Goal: Find specific page/section: Find specific page/section

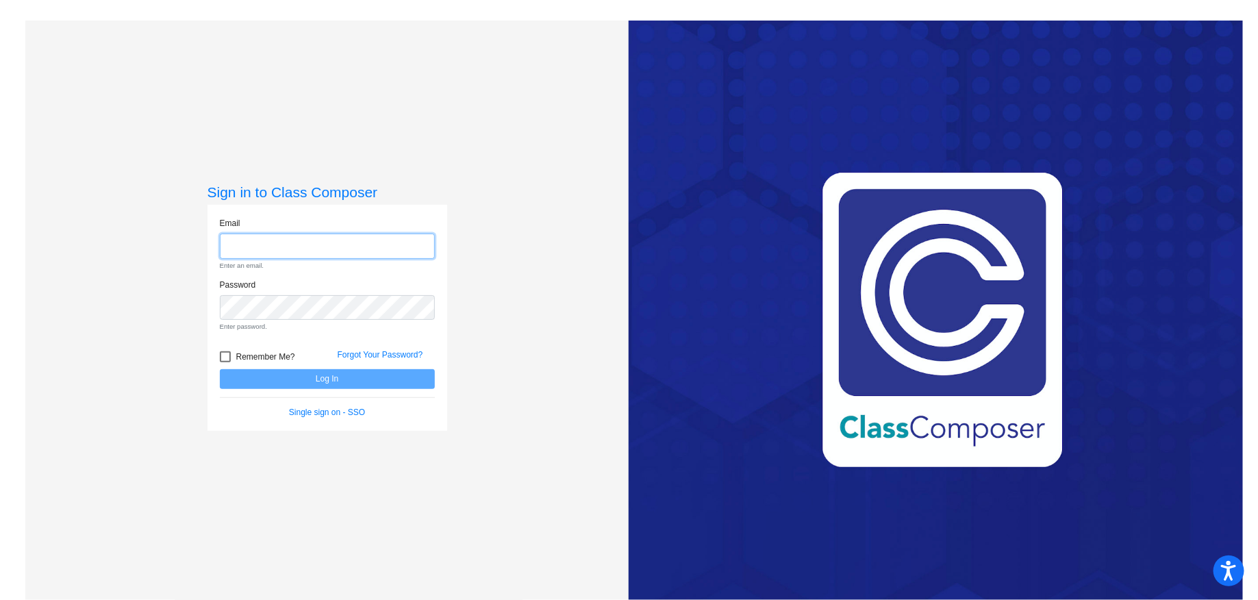
type input "[PERSON_NAME][EMAIL_ADDRESS][PERSON_NAME][DOMAIN_NAME]"
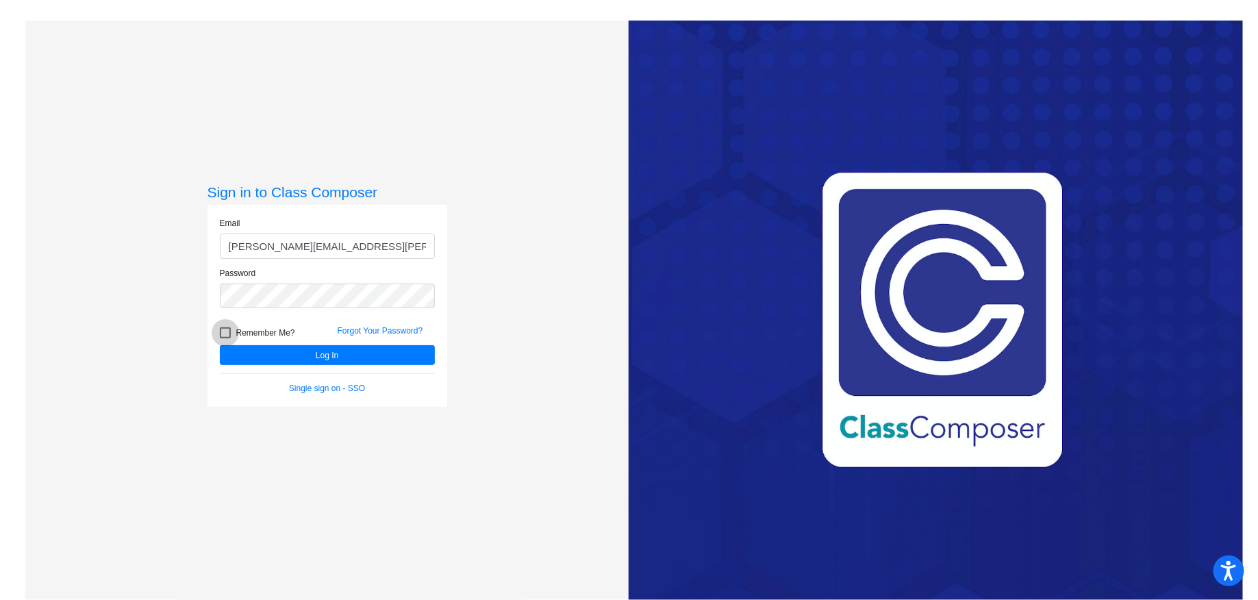
click at [242, 331] on span "Remember Me?" at bounding box center [265, 332] width 59 height 16
click at [225, 338] on input "Remember Me?" at bounding box center [225, 338] width 1 height 1
checkbox input "true"
click at [250, 359] on button "Log In" at bounding box center [327, 355] width 215 height 20
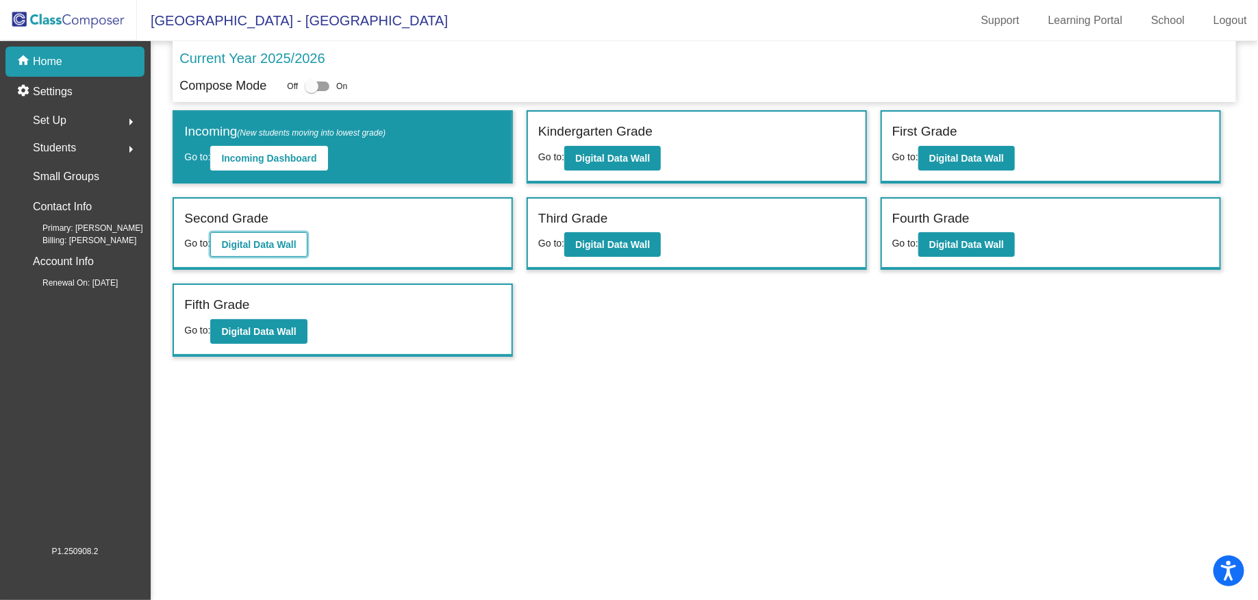
click at [227, 239] on b "Digital Data Wall" at bounding box center [258, 244] width 75 height 11
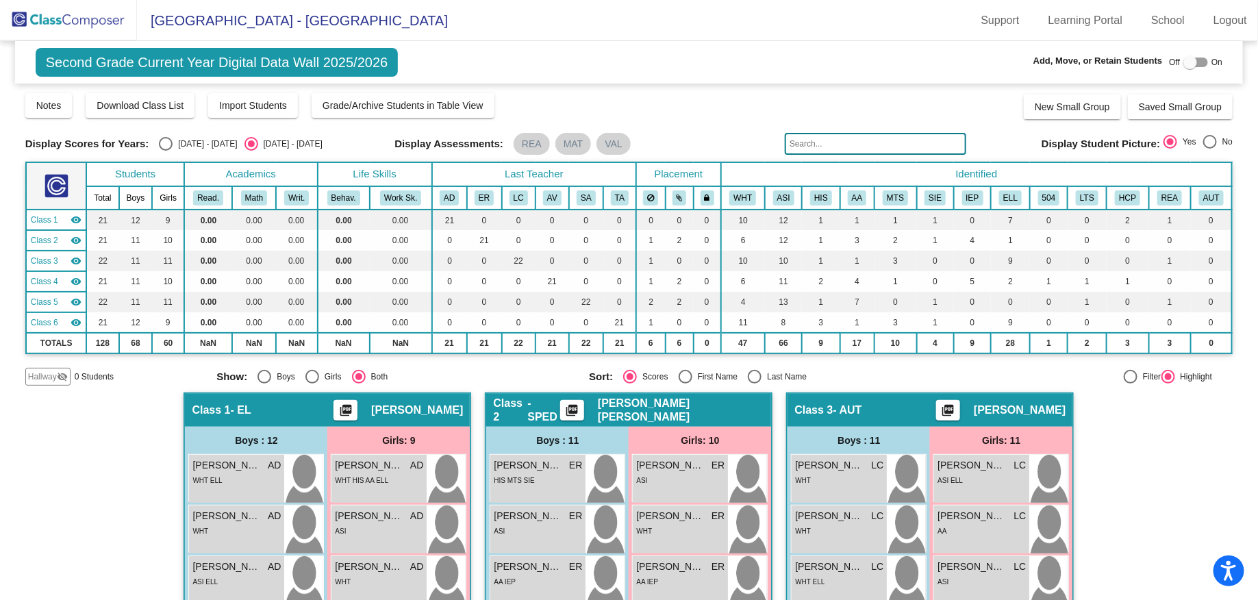
click at [918, 139] on input "text" at bounding box center [875, 144] width 181 height 22
paste input "[PERSON_NAME]"
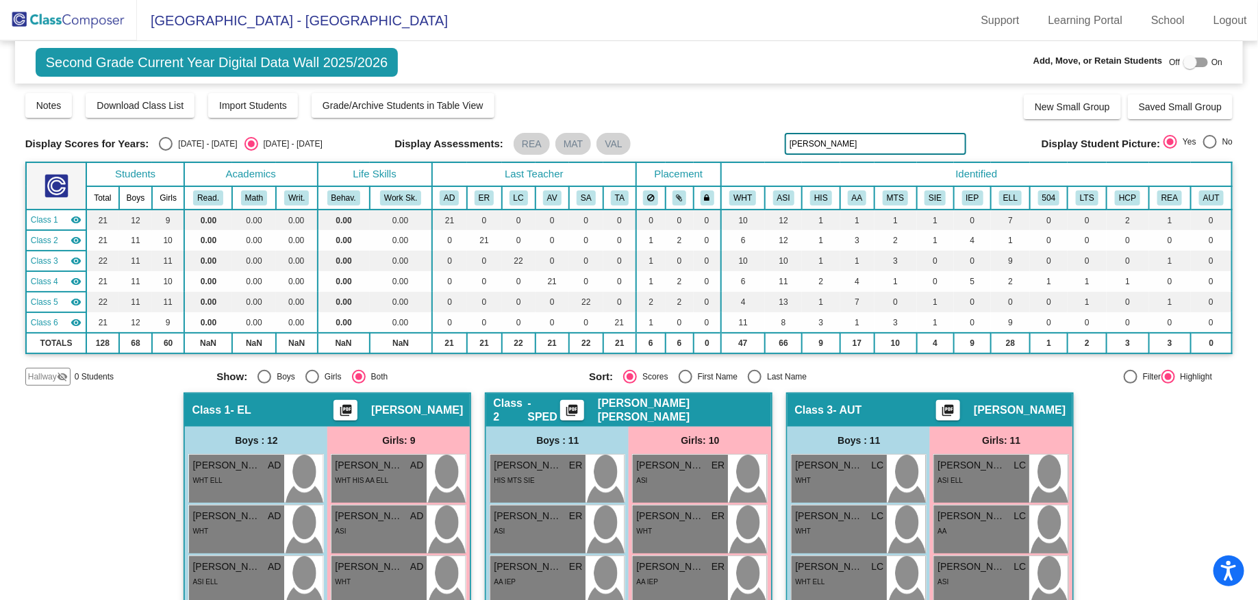
type input "[PERSON_NAME]"
click at [81, 23] on img at bounding box center [68, 20] width 137 height 40
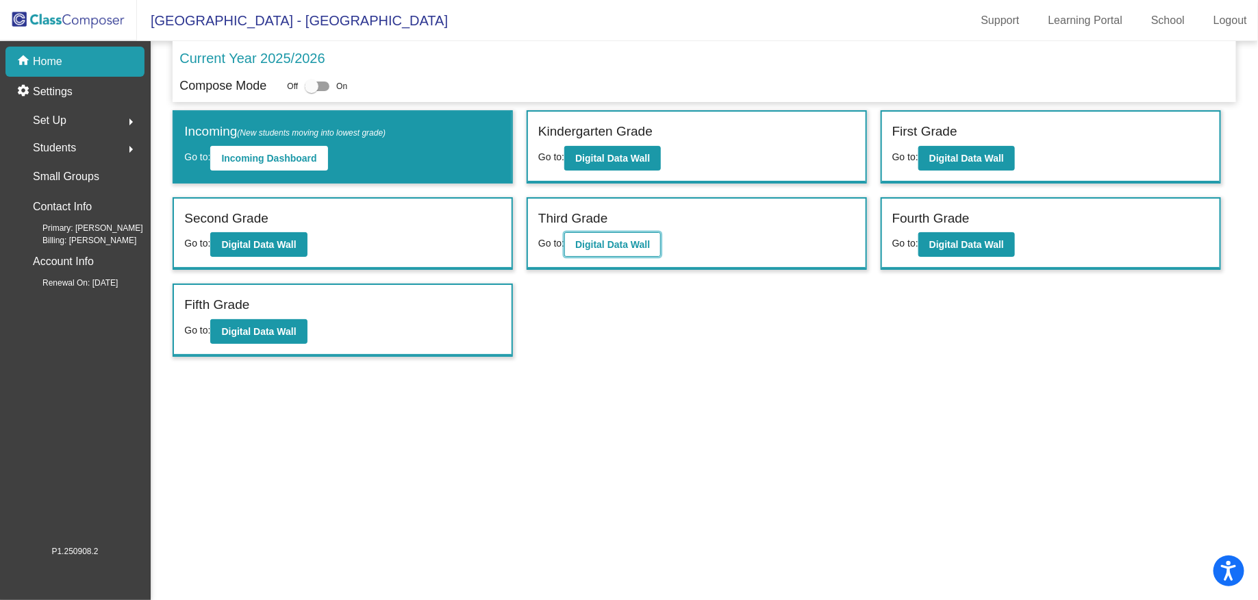
click at [622, 246] on b "Digital Data Wall" at bounding box center [612, 244] width 75 height 11
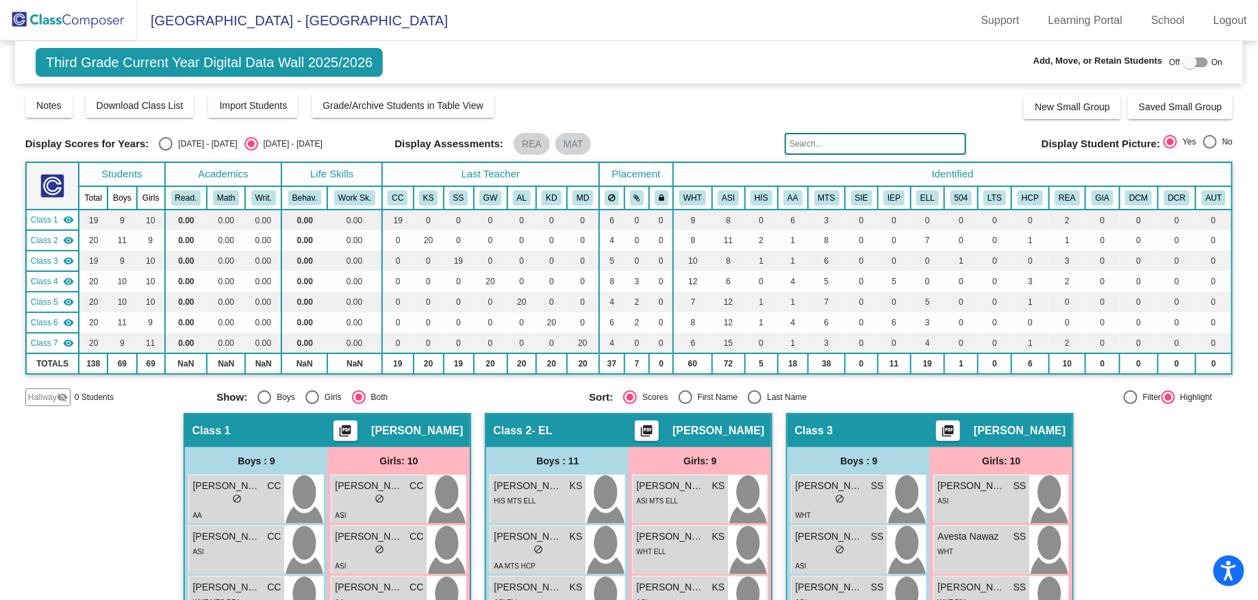
click at [868, 141] on input "text" at bounding box center [875, 144] width 181 height 22
paste input "[PERSON_NAME]"
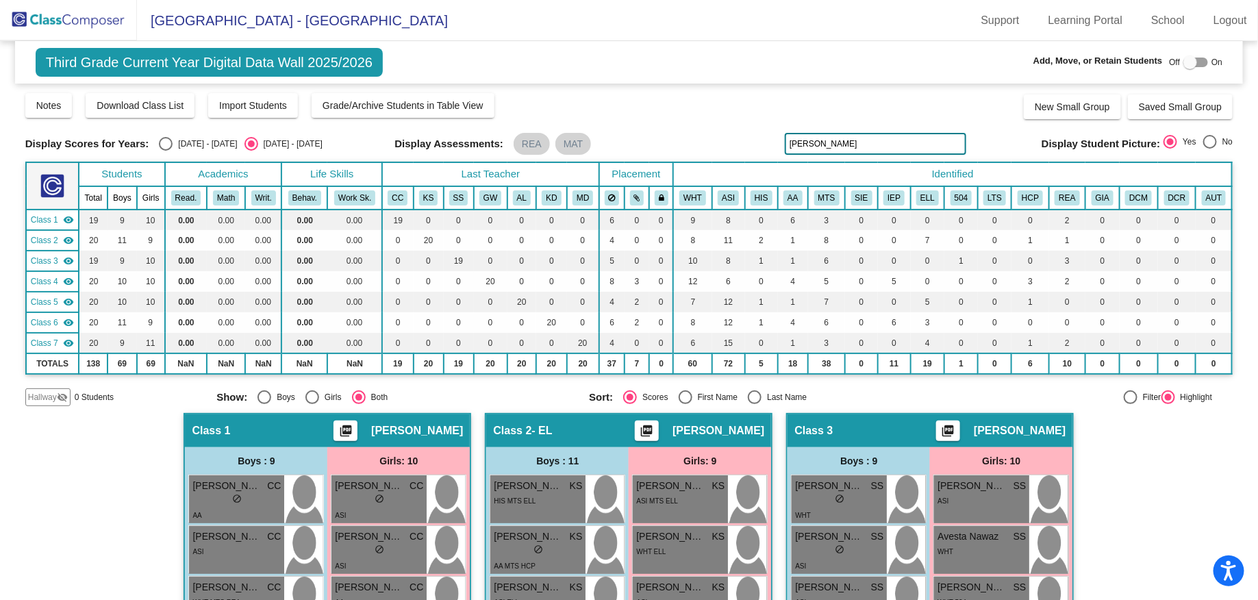
type input "[PERSON_NAME]"
click at [154, 16] on span "[GEOGRAPHIC_DATA] - [GEOGRAPHIC_DATA]" at bounding box center [292, 21] width 311 height 22
click at [99, 19] on img at bounding box center [68, 20] width 137 height 40
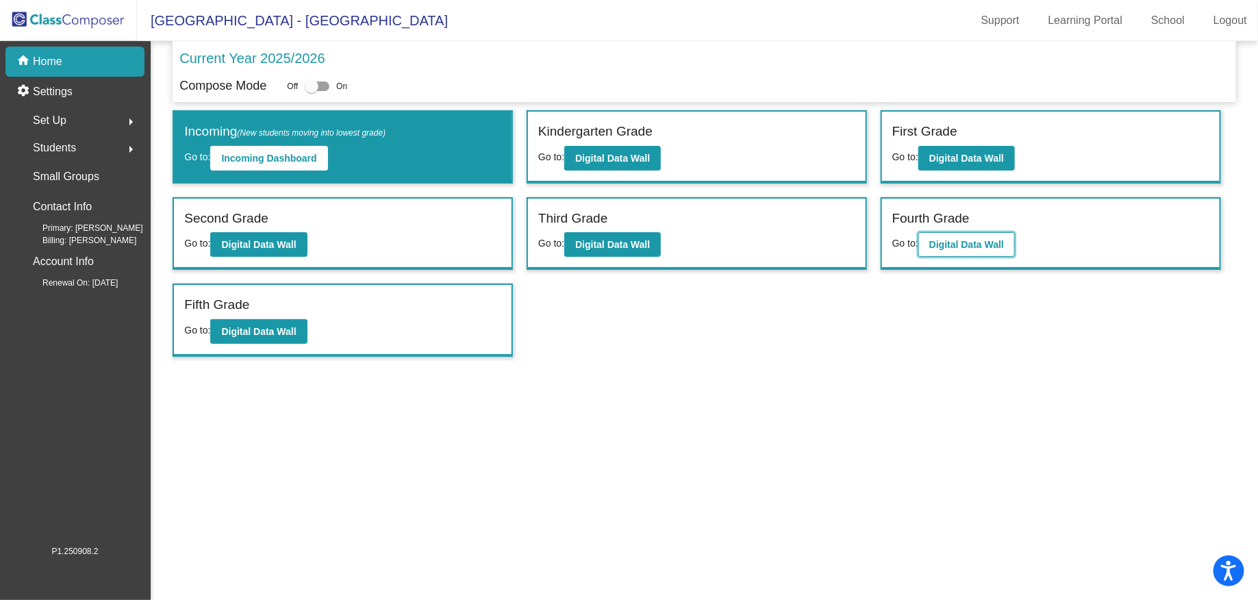
click at [990, 236] on button "Digital Data Wall" at bounding box center [966, 244] width 97 height 25
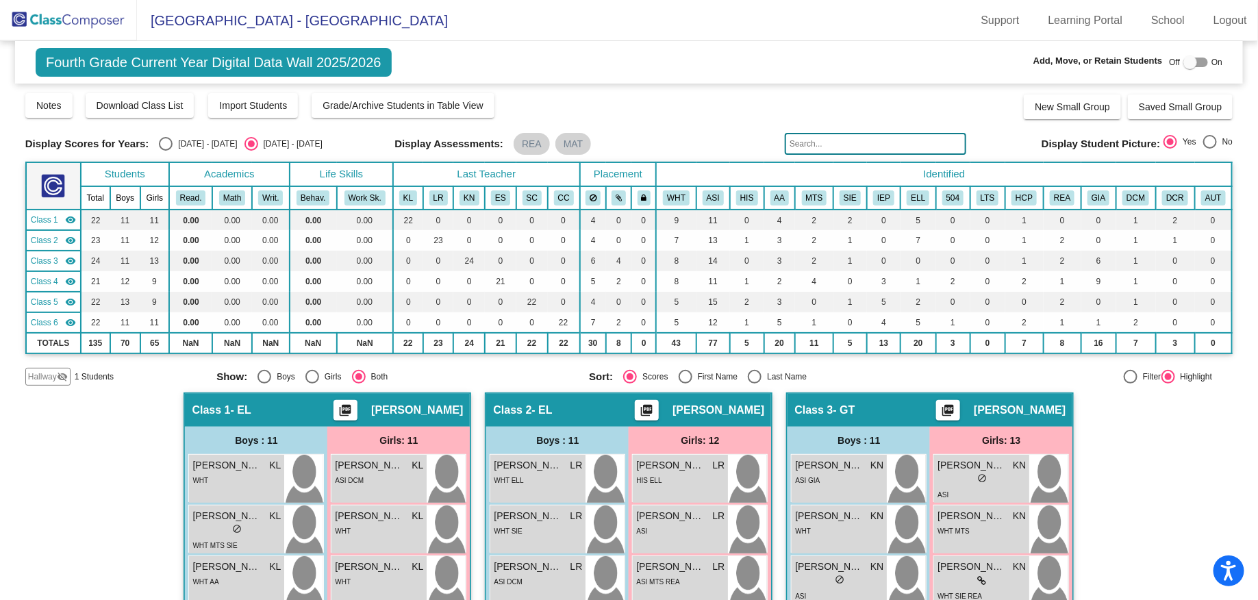
click at [845, 151] on input "text" at bounding box center [875, 144] width 181 height 22
paste input "[PERSON_NAME]"
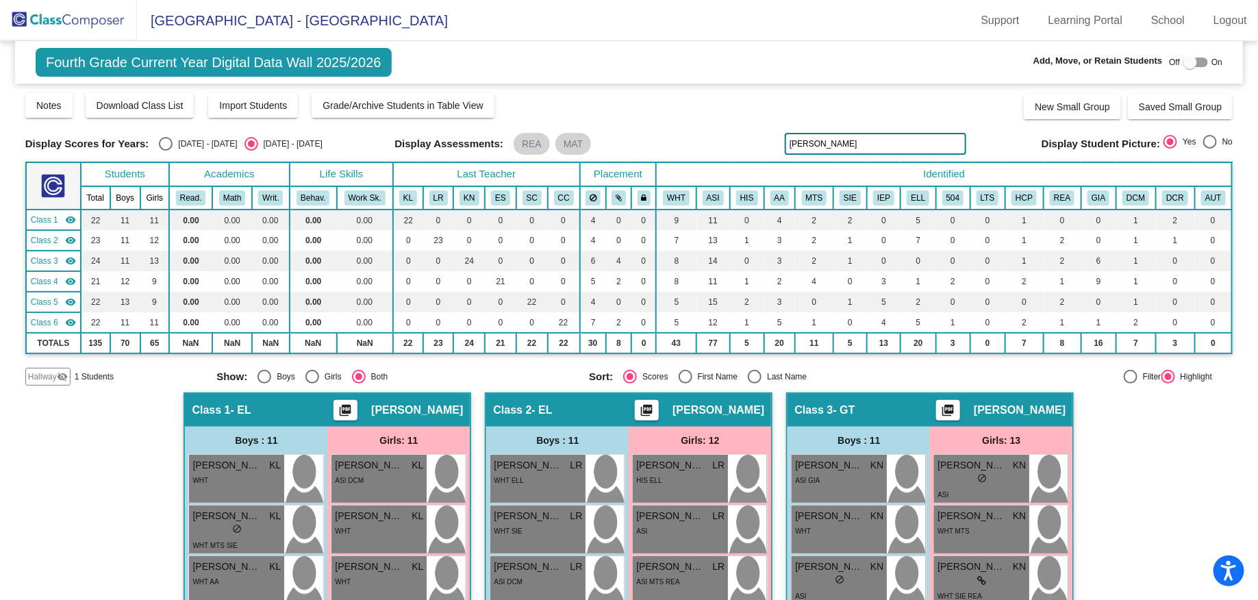
type input "[PERSON_NAME]"
click at [75, 27] on img at bounding box center [68, 20] width 137 height 40
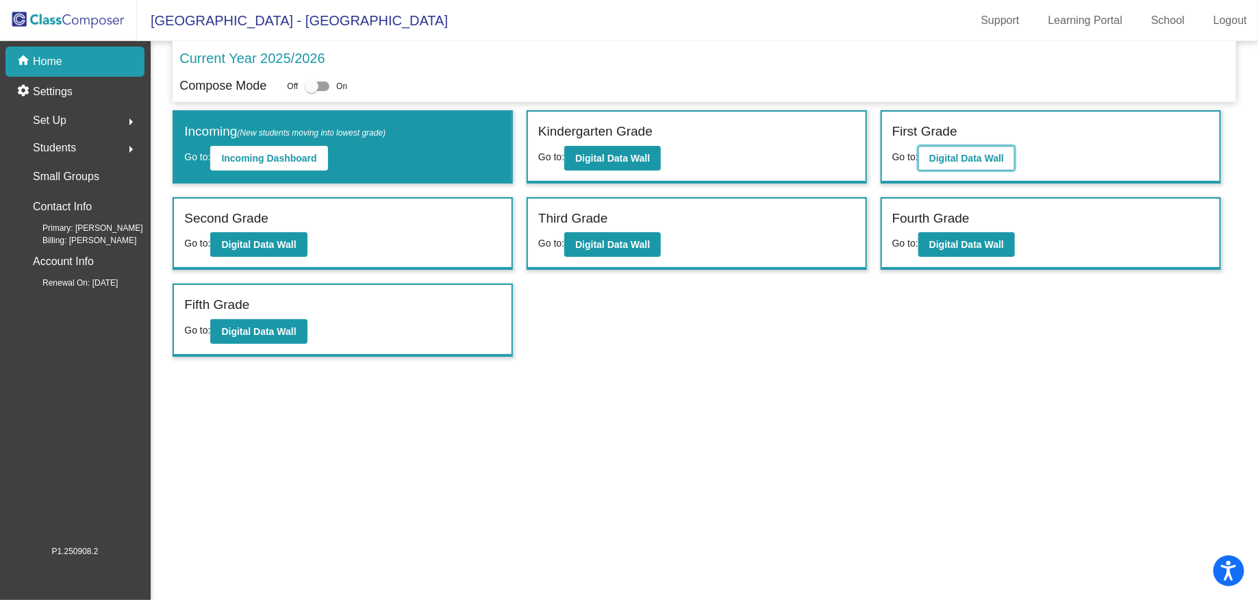
click at [963, 160] on b "Digital Data Wall" at bounding box center [966, 158] width 75 height 11
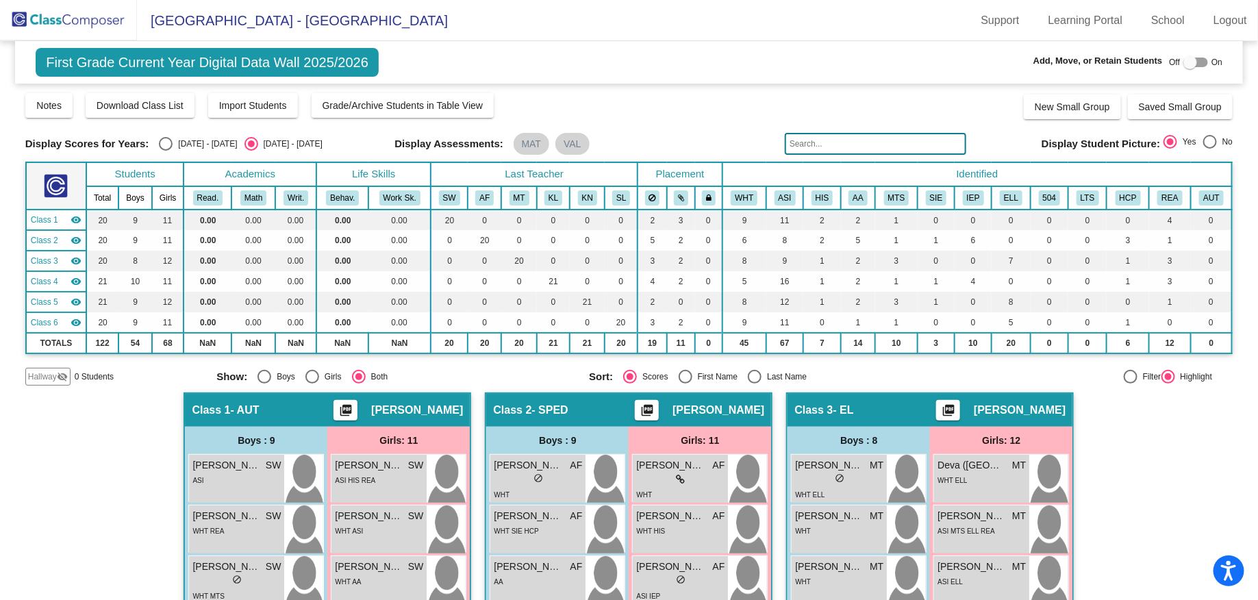
click at [895, 145] on input "text" at bounding box center [875, 144] width 181 height 22
paste input "[PERSON_NAME]"
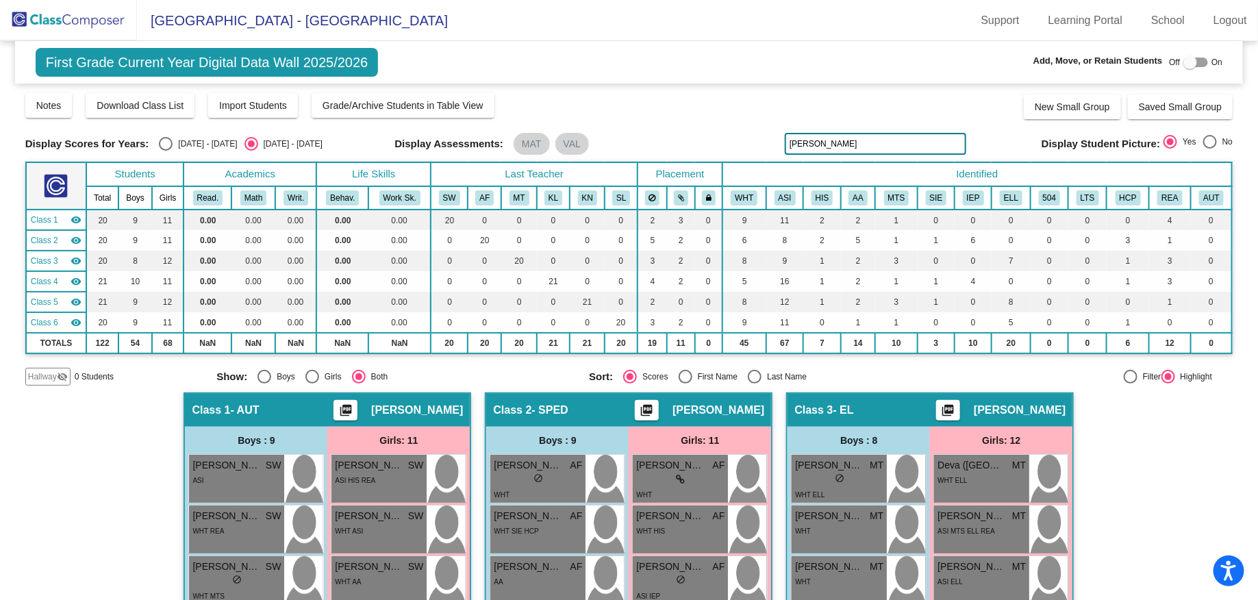
type input "[PERSON_NAME]"
click at [78, 20] on img at bounding box center [68, 20] width 137 height 40
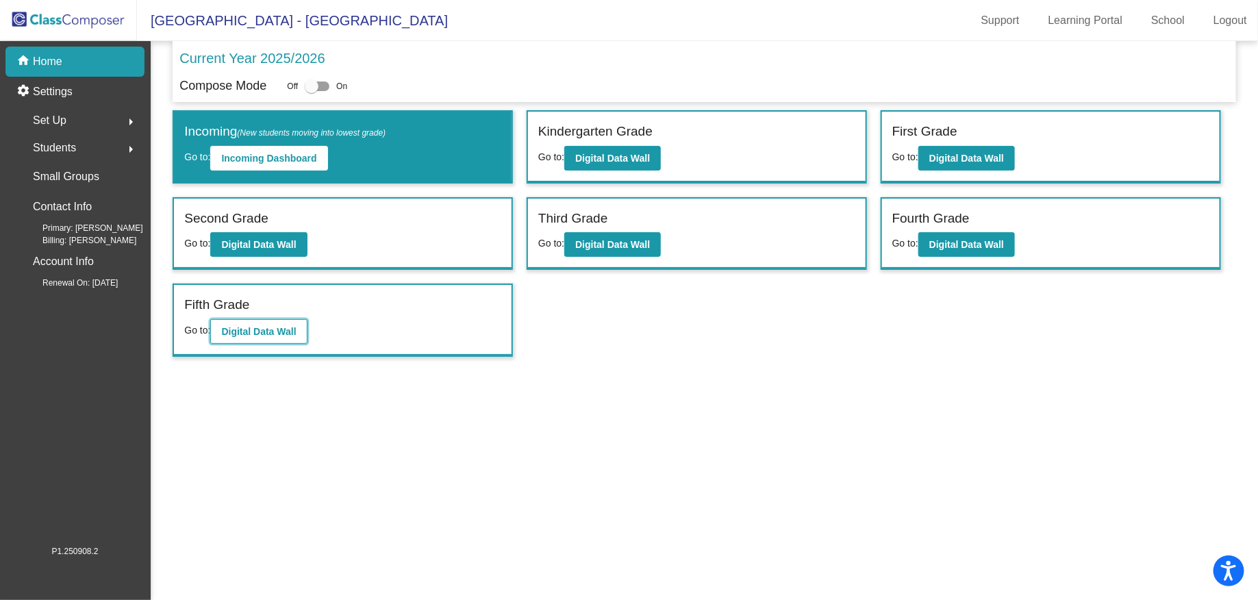
click at [238, 333] on b "Digital Data Wall" at bounding box center [258, 331] width 75 height 11
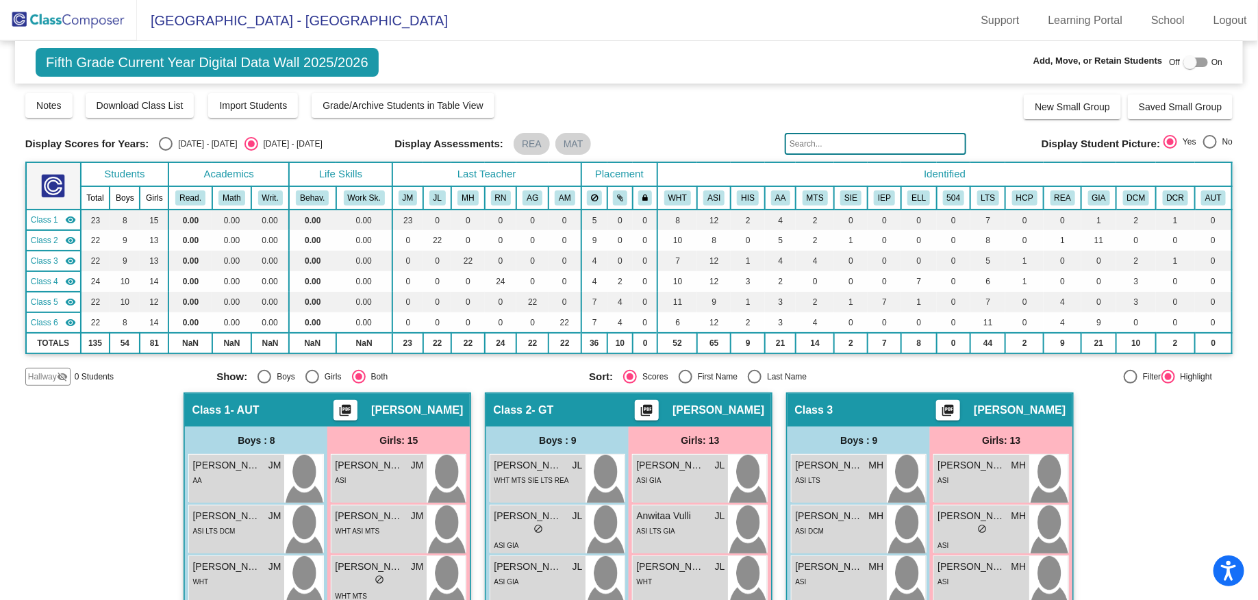
click at [827, 130] on div "Display Scores for Years: [DATE] - [DATE] [DATE] - [DATE] Grade/Archive Student…" at bounding box center [629, 239] width 1208 height 294
click at [827, 137] on input "text" at bounding box center [875, 144] width 181 height 22
paste input "[PERSON_NAME]"
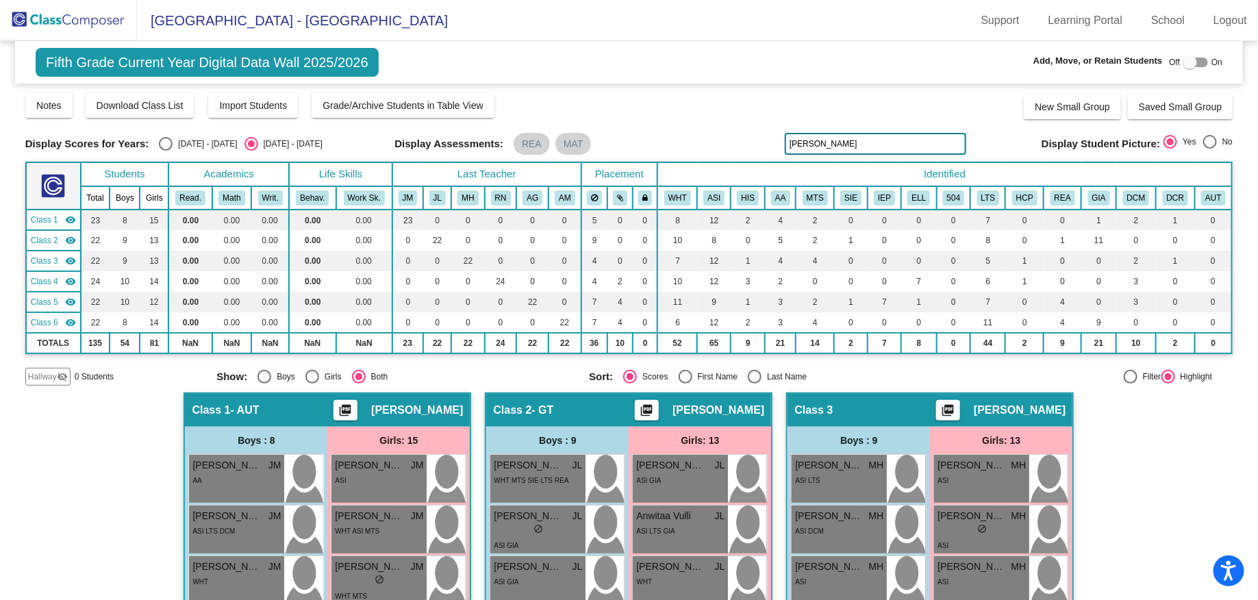
type input "[PERSON_NAME]"
